Goal: Task Accomplishment & Management: Complete application form

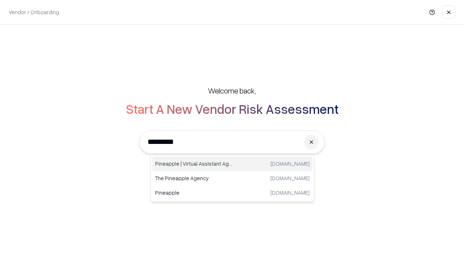
click at [232, 164] on div "Pineapple | Virtual Assistant Agency trypineapple.com" at bounding box center [232, 163] width 160 height 14
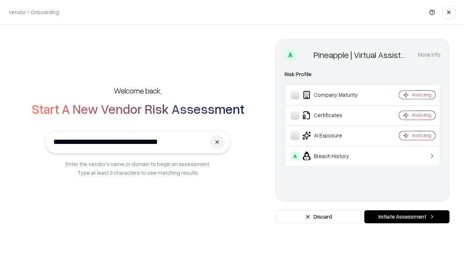
type input "**********"
click at [406, 217] on button "Initiate Assessment" at bounding box center [406, 216] width 85 height 13
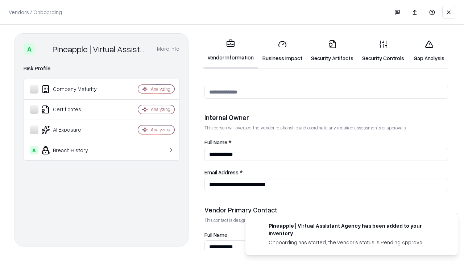
scroll to position [375, 0]
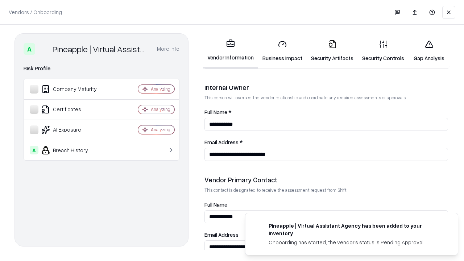
click at [282, 51] on link "Business Impact" at bounding box center [282, 51] width 49 height 34
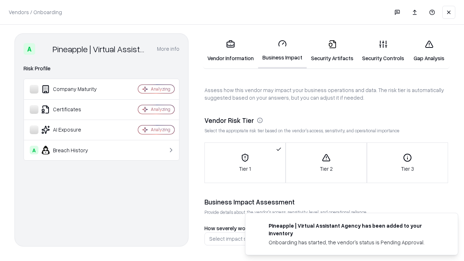
click at [332, 51] on link "Security Artifacts" at bounding box center [331, 51] width 51 height 34
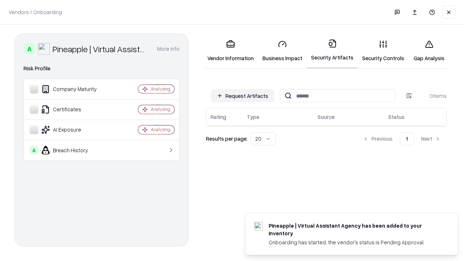
click at [242, 96] on button "Request Artifacts" at bounding box center [242, 95] width 63 height 13
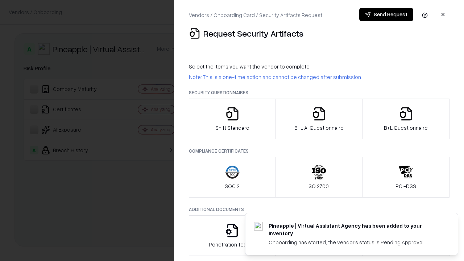
click at [232, 119] on icon "button" at bounding box center [232, 113] width 14 height 14
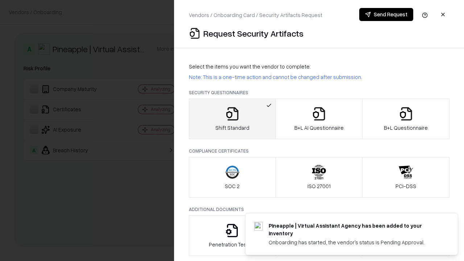
click at [386, 14] on button "Send Request" at bounding box center [386, 14] width 54 height 13
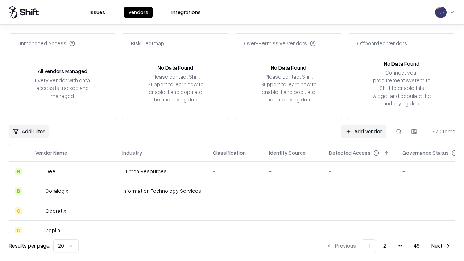
click at [398, 131] on button at bounding box center [398, 131] width 13 height 13
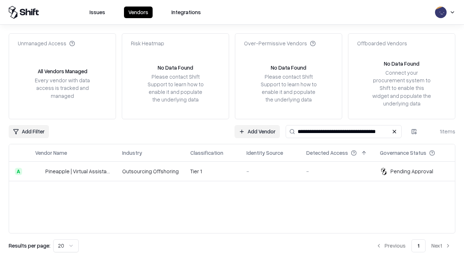
type input "**********"
click at [236, 171] on td "Tier 1" at bounding box center [212, 172] width 56 height 20
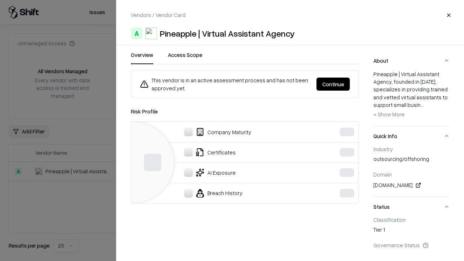
click at [349, 84] on button "Continue" at bounding box center [332, 83] width 33 height 13
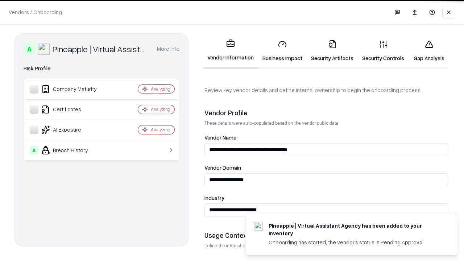
click at [332, 51] on link "Security Artifacts" at bounding box center [331, 51] width 51 height 34
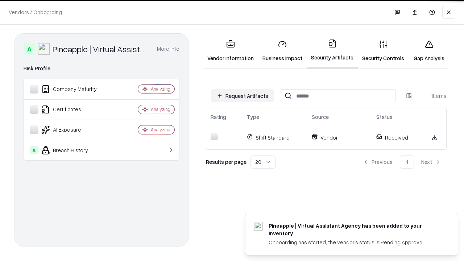
click at [428, 51] on link "Gap Analysis" at bounding box center [428, 51] width 41 height 34
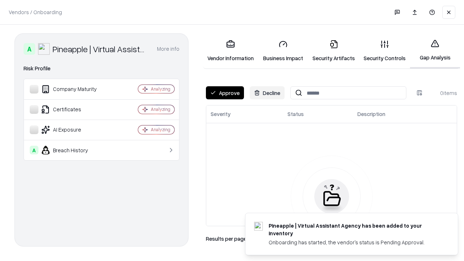
click at [225, 93] on button "Approve" at bounding box center [225, 92] width 38 height 13
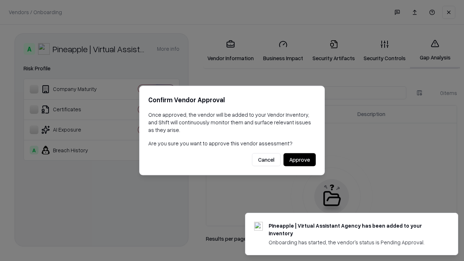
click at [299, 159] on button "Approve" at bounding box center [299, 159] width 32 height 13
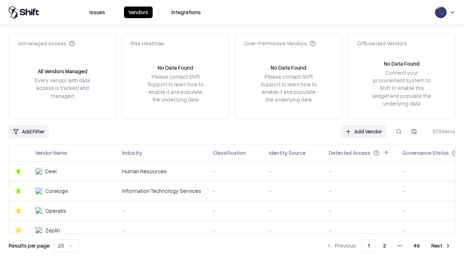
type input "**********"
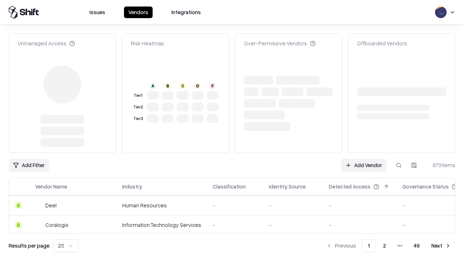
click at [363, 159] on link "Add Vendor" at bounding box center [363, 165] width 45 height 13
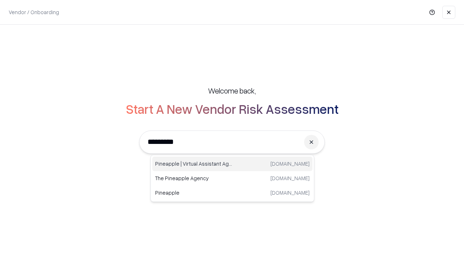
click at [232, 164] on div "Pineapple | Virtual Assistant Agency trypineapple.com" at bounding box center [232, 163] width 160 height 14
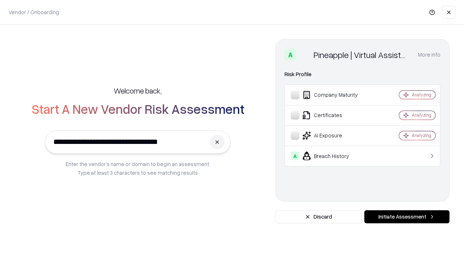
type input "**********"
click at [406, 217] on button "Initiate Assessment" at bounding box center [406, 216] width 85 height 13
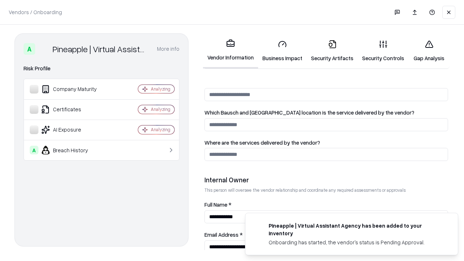
scroll to position [375, 0]
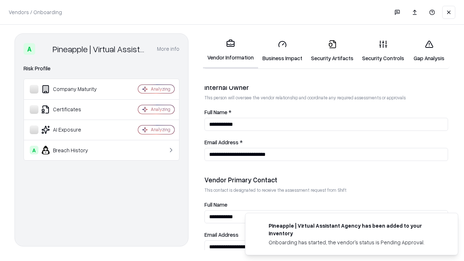
click at [428, 51] on link "Gap Analysis" at bounding box center [428, 51] width 41 height 34
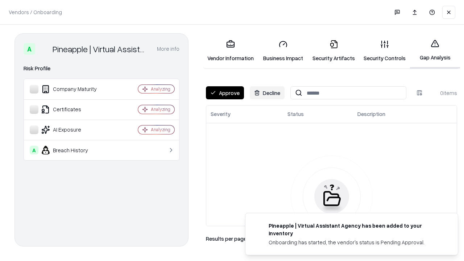
click at [225, 93] on button "Approve" at bounding box center [225, 92] width 38 height 13
